Goal: Communication & Community: Participate in discussion

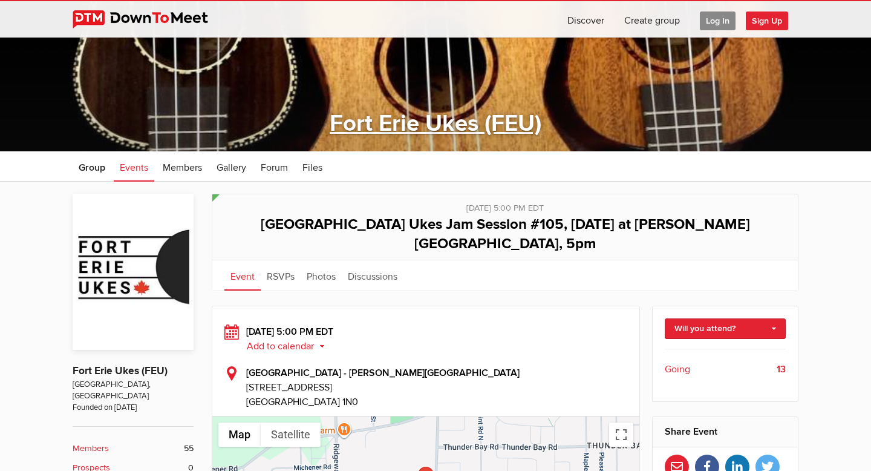
scroll to position [177, 0]
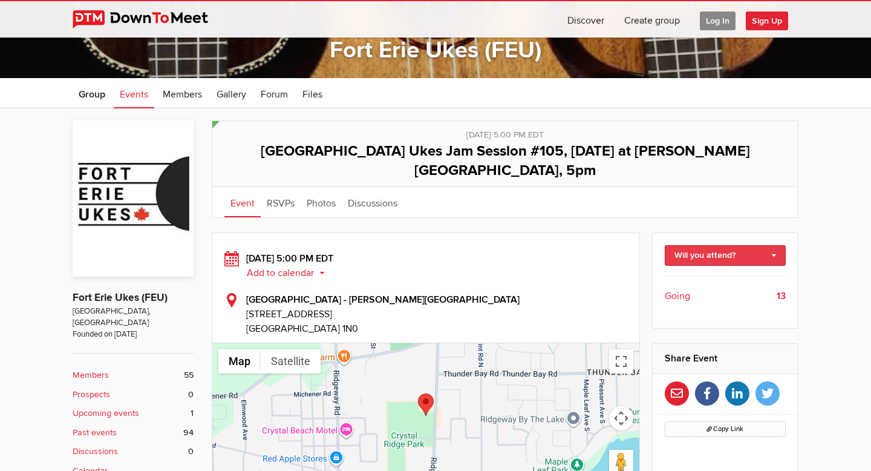
click at [762, 245] on link "Will you attend?" at bounding box center [726, 255] width 122 height 21
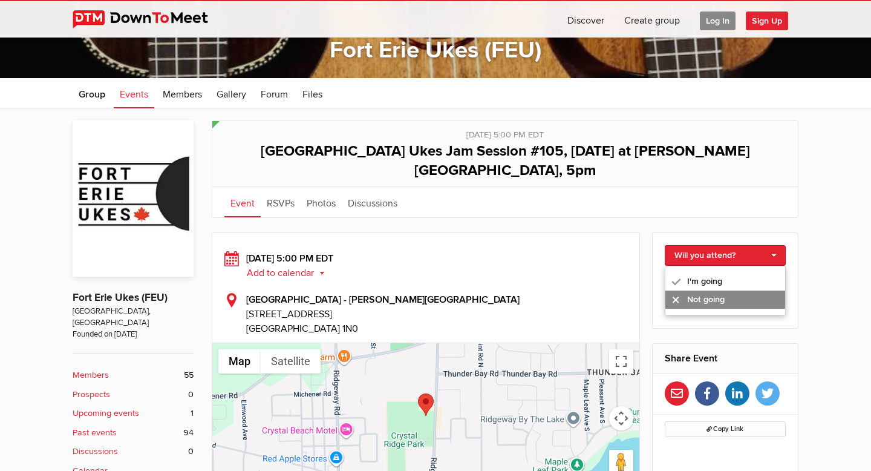
click at [724, 290] on link "Not going" at bounding box center [726, 299] width 120 height 18
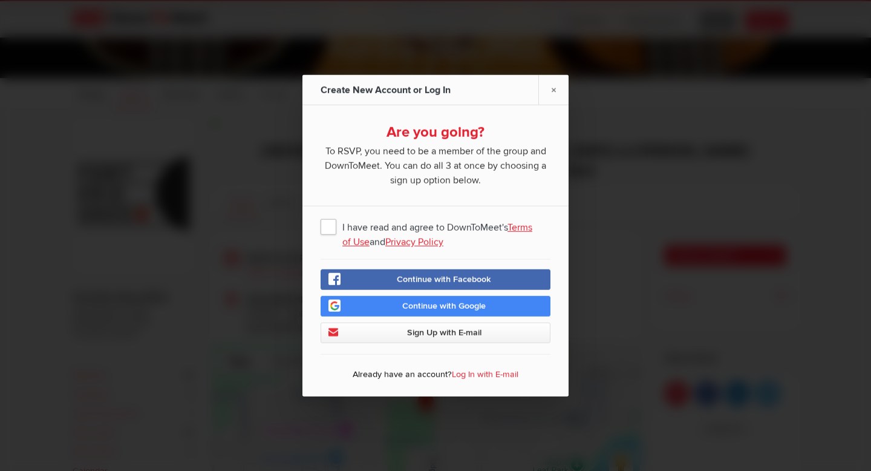
click at [332, 227] on span "I have read and agree to DownToMeet's Terms of Use and Privacy Policy" at bounding box center [436, 226] width 230 height 22
click at [0, 0] on input "I have read and agree to DownToMeet's Terms of Use and Privacy Policy" at bounding box center [0, 0] width 0 height 0
click at [480, 374] on link "Log In with E-mail" at bounding box center [485, 374] width 67 height 10
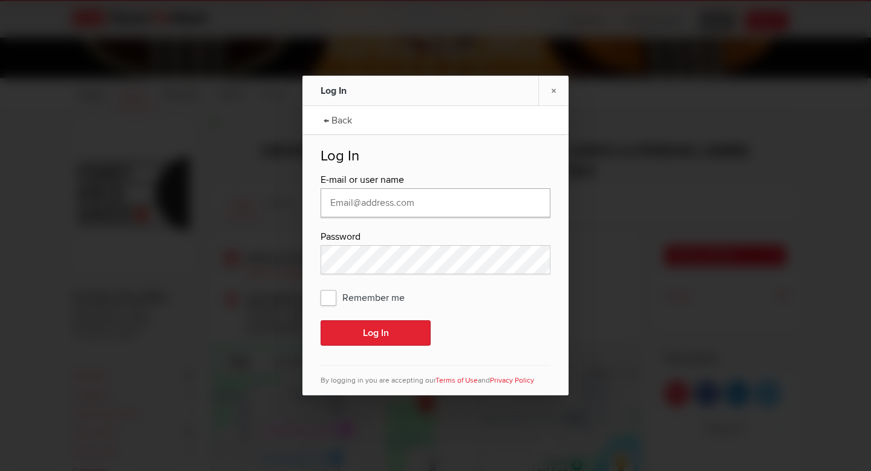
click at [444, 212] on input "text" at bounding box center [436, 202] width 230 height 29
type input "[EMAIL_ADDRESS][DOMAIN_NAME]"
click at [333, 297] on span "Remember me" at bounding box center [369, 297] width 96 height 22
click at [0, 0] on input "Remember me" at bounding box center [0, 0] width 0 height 0
click at [367, 334] on button "Log In" at bounding box center [376, 332] width 110 height 25
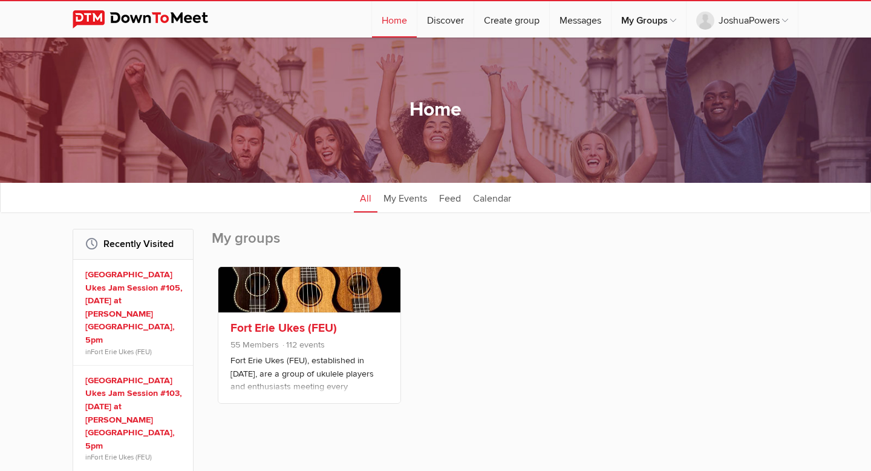
click at [275, 325] on link "Fort Erie Ukes (FEU)" at bounding box center [284, 328] width 107 height 15
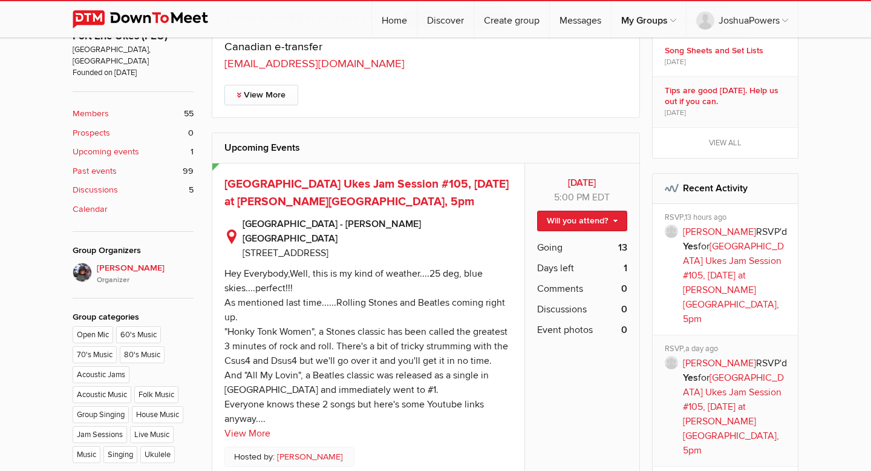
scroll to position [442, 0]
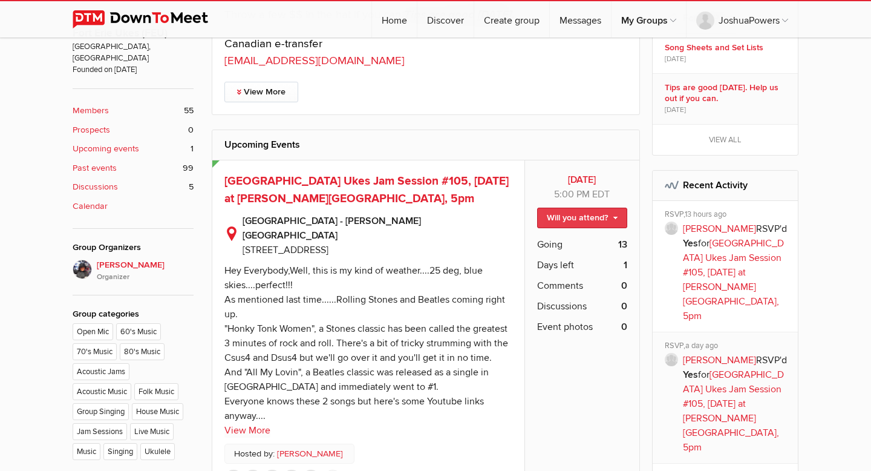
click at [595, 216] on link "Will you attend?" at bounding box center [582, 218] width 90 height 21
click at [577, 258] on link "Not going" at bounding box center [572, 262] width 109 height 18
click at [569, 284] on span "Comments" at bounding box center [560, 285] width 46 height 15
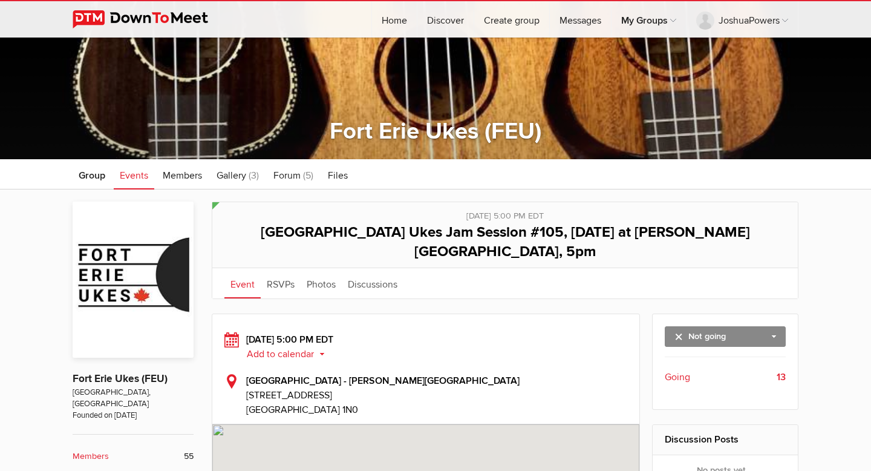
scroll to position [919, 0]
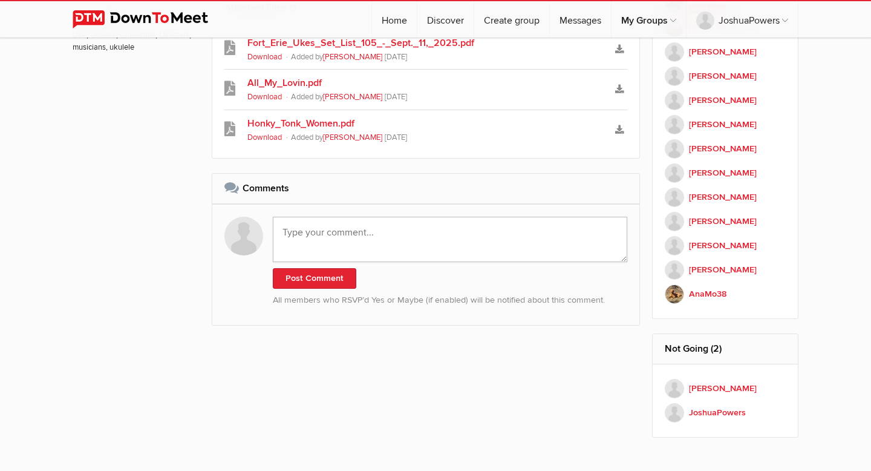
click at [535, 224] on textarea at bounding box center [450, 239] width 355 height 45
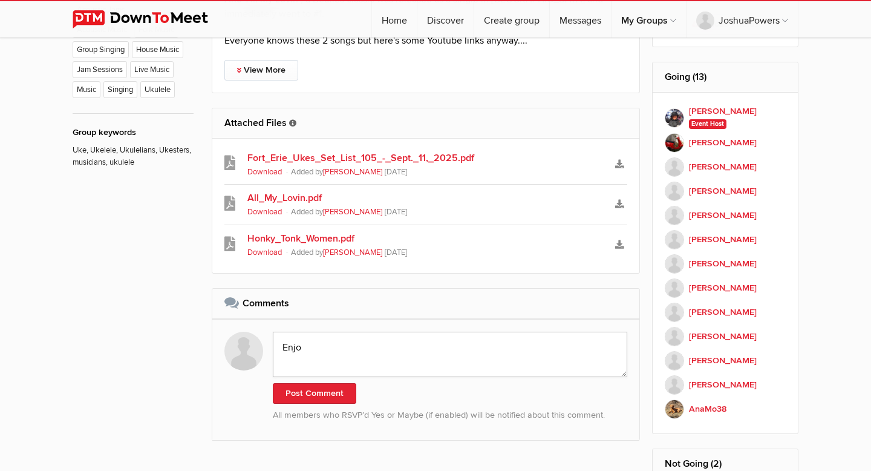
scroll to position [1031, 0]
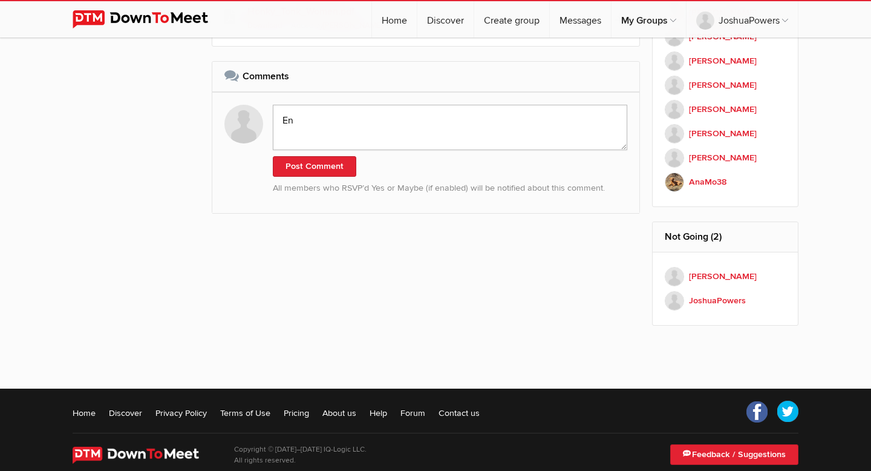
type textarea "E"
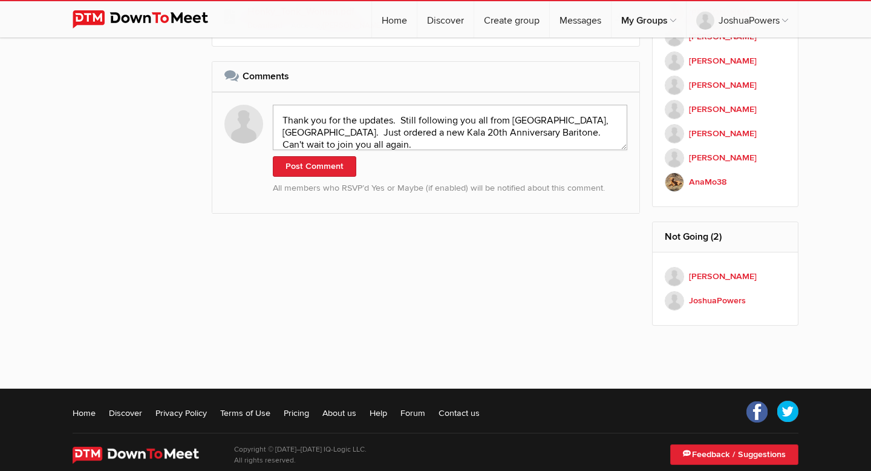
click at [477, 113] on textarea "Thank you for the updates. Still following you all from [GEOGRAPHIC_DATA], [GEO…" at bounding box center [450, 127] width 355 height 45
click at [611, 114] on textarea "Thank you for the updates. Still following you all from [GEOGRAPHIC_DATA], [GEO…" at bounding box center [450, 127] width 355 height 45
type textarea "Thank you for the updates. Still following you all from [GEOGRAPHIC_DATA], [GEO…"
click at [335, 156] on button "Post Comment" at bounding box center [315, 166] width 84 height 21
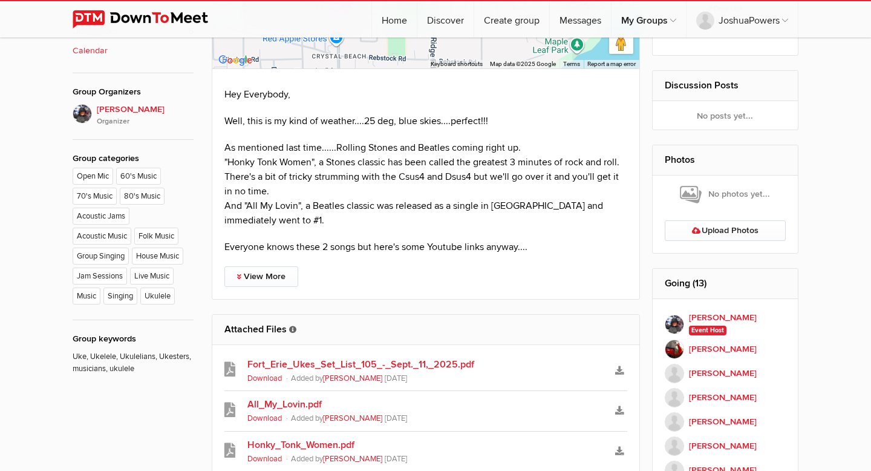
scroll to position [680, 0]
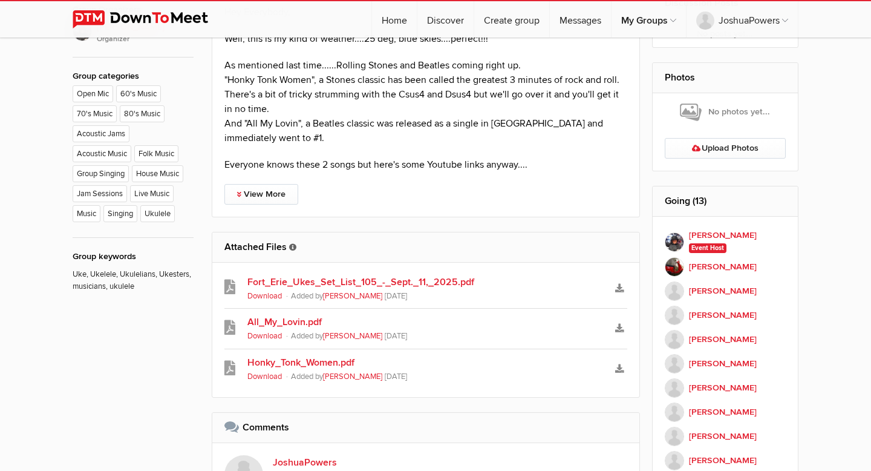
click at [407, 275] on link "Fort_Erie_Ukes_Set_List_105_-_Sept._11,_2025.pdf" at bounding box center [425, 282] width 357 height 15
